Goal: Task Accomplishment & Management: Manage account settings

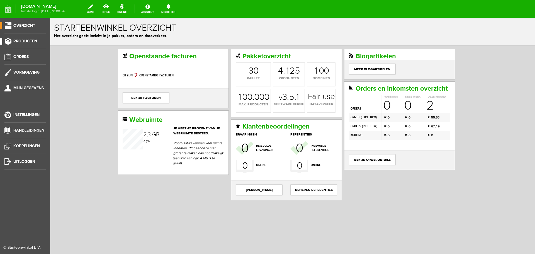
click at [18, 42] on span "Producten" at bounding box center [25, 41] width 24 height 5
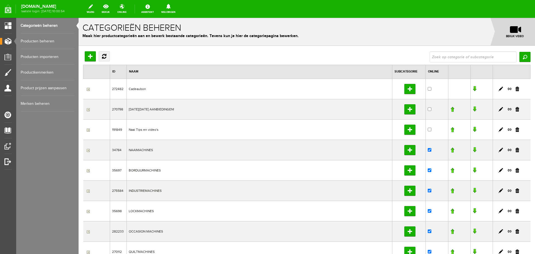
click at [33, 39] on link "Producten beheren" at bounding box center [48, 41] width 54 height 16
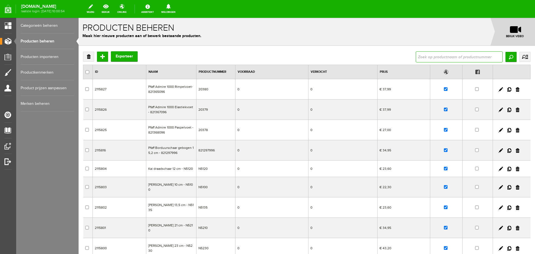
click at [442, 59] on input "text" at bounding box center [459, 56] width 87 height 11
type input "wt15"
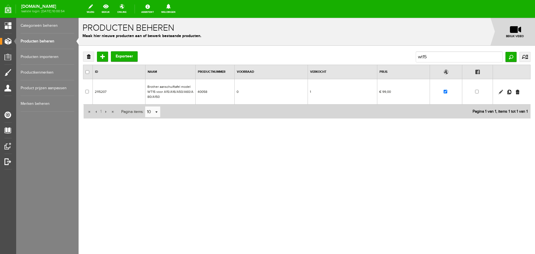
click at [501, 91] on link at bounding box center [501, 92] width 4 height 4
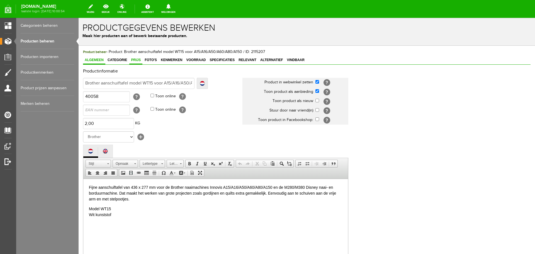
click at [136, 60] on span "Prijs" at bounding box center [135, 60] width 13 height 4
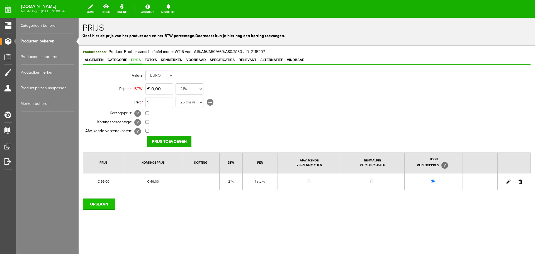
click at [99, 204] on input "OPSLAAN" at bounding box center [99, 203] width 32 height 11
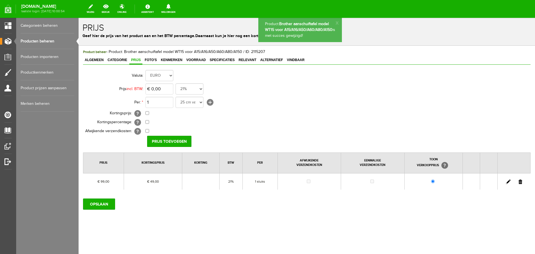
click at [45, 40] on link "Producten beheren" at bounding box center [48, 41] width 54 height 16
